Goal: Information Seeking & Learning: Learn about a topic

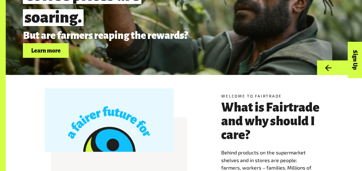
scroll to position [141, 0]
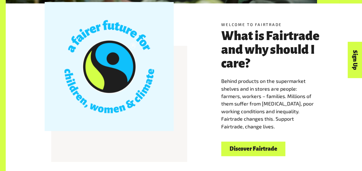
click at [258, 153] on link "Discover Fairtrade" at bounding box center [253, 149] width 64 height 15
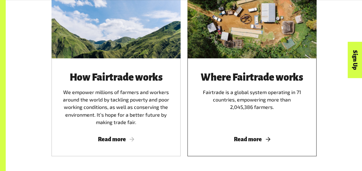
scroll to position [346, 0]
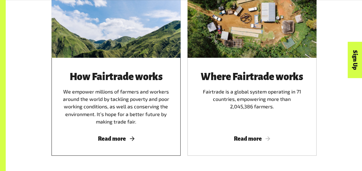
drag, startPoint x: 208, startPoint y: 100, endPoint x: 109, endPoint y: 135, distance: 104.9
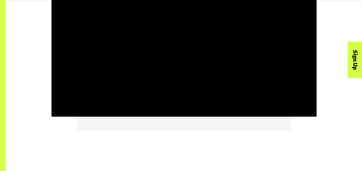
scroll to position [736, 0]
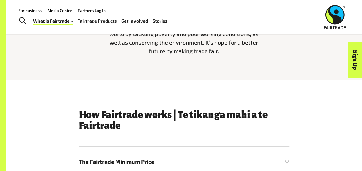
scroll to position [186, 0]
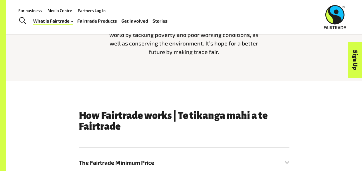
click at [92, 17] on link "Fairtrade Products" at bounding box center [96, 21] width 39 height 8
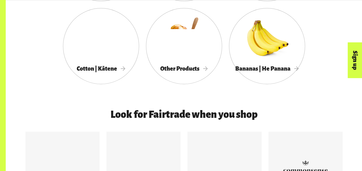
scroll to position [395, 0]
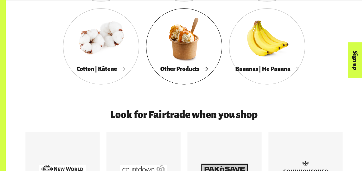
click at [184, 49] on div at bounding box center [184, 39] width 76 height 50
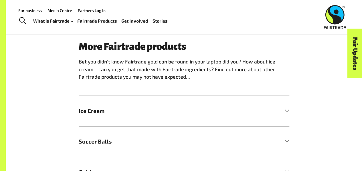
scroll to position [413, 0]
